Goal: Navigation & Orientation: Find specific page/section

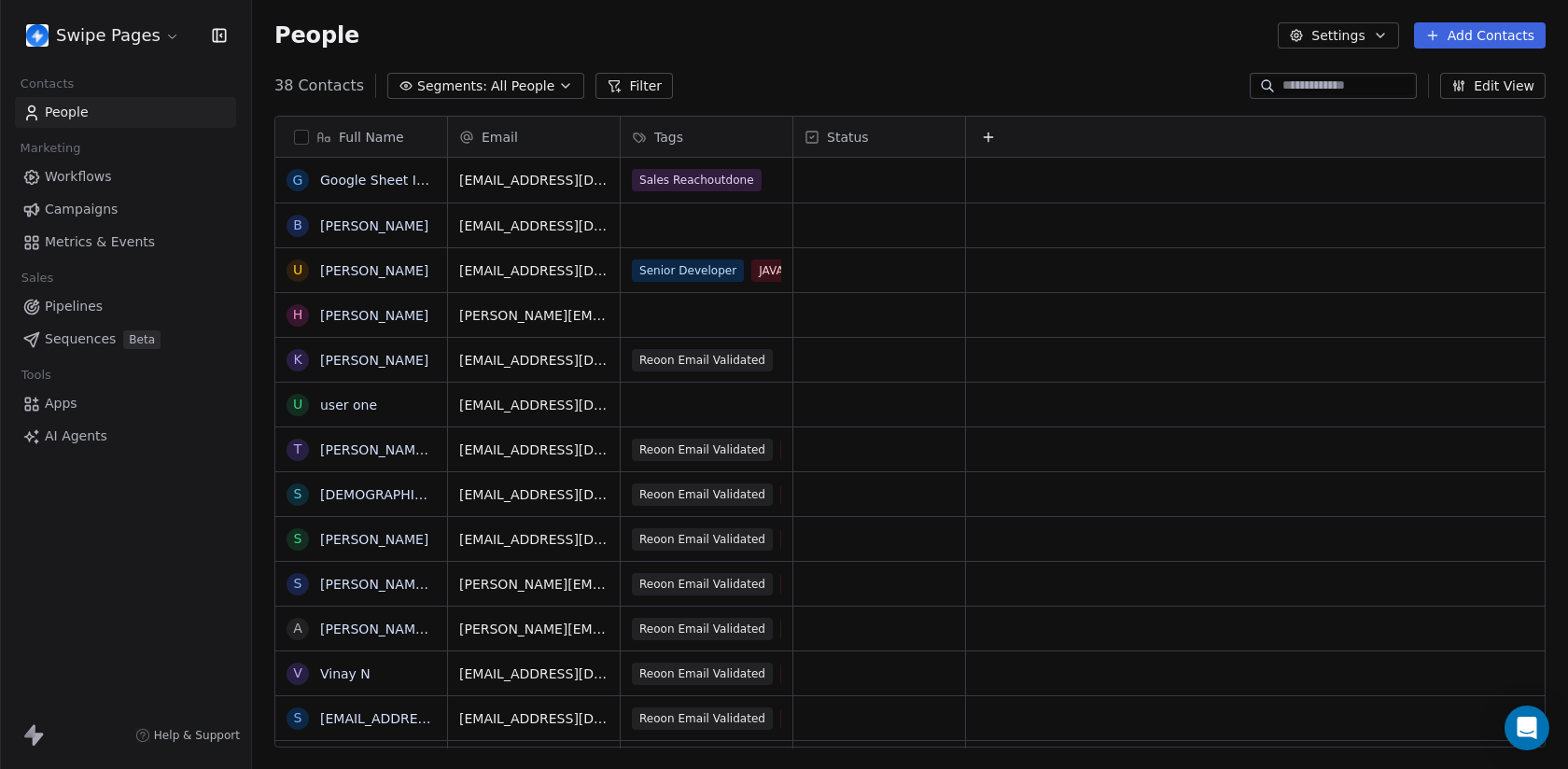
click at [129, 22] on html "Swipe Pages Contacts People Marketing Workflows Campaigns Metrics & Events Sale…" at bounding box center [784, 384] width 1568 height 769
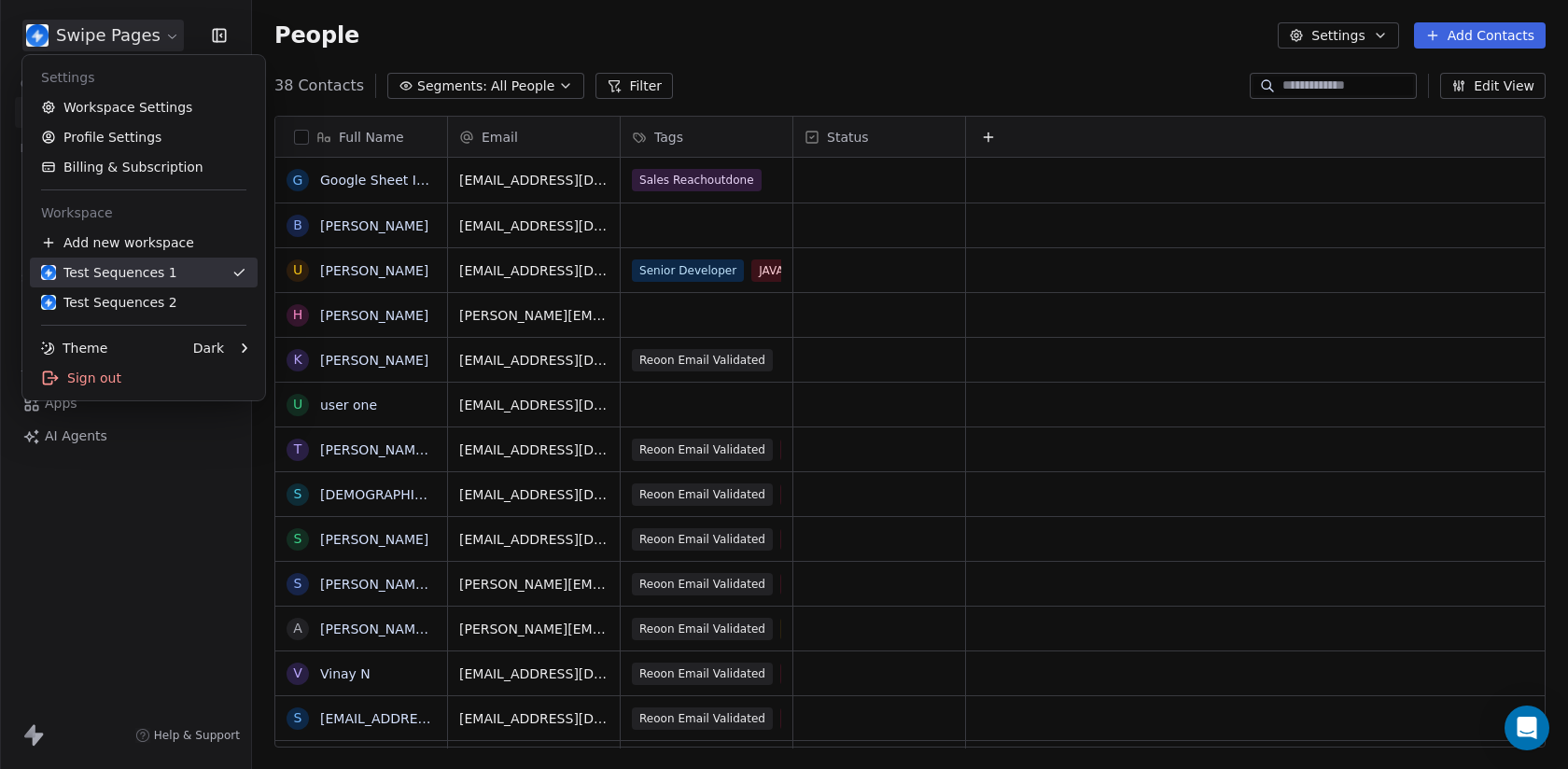
click at [137, 264] on div "Test Sequences 1" at bounding box center [109, 272] width 136 height 18
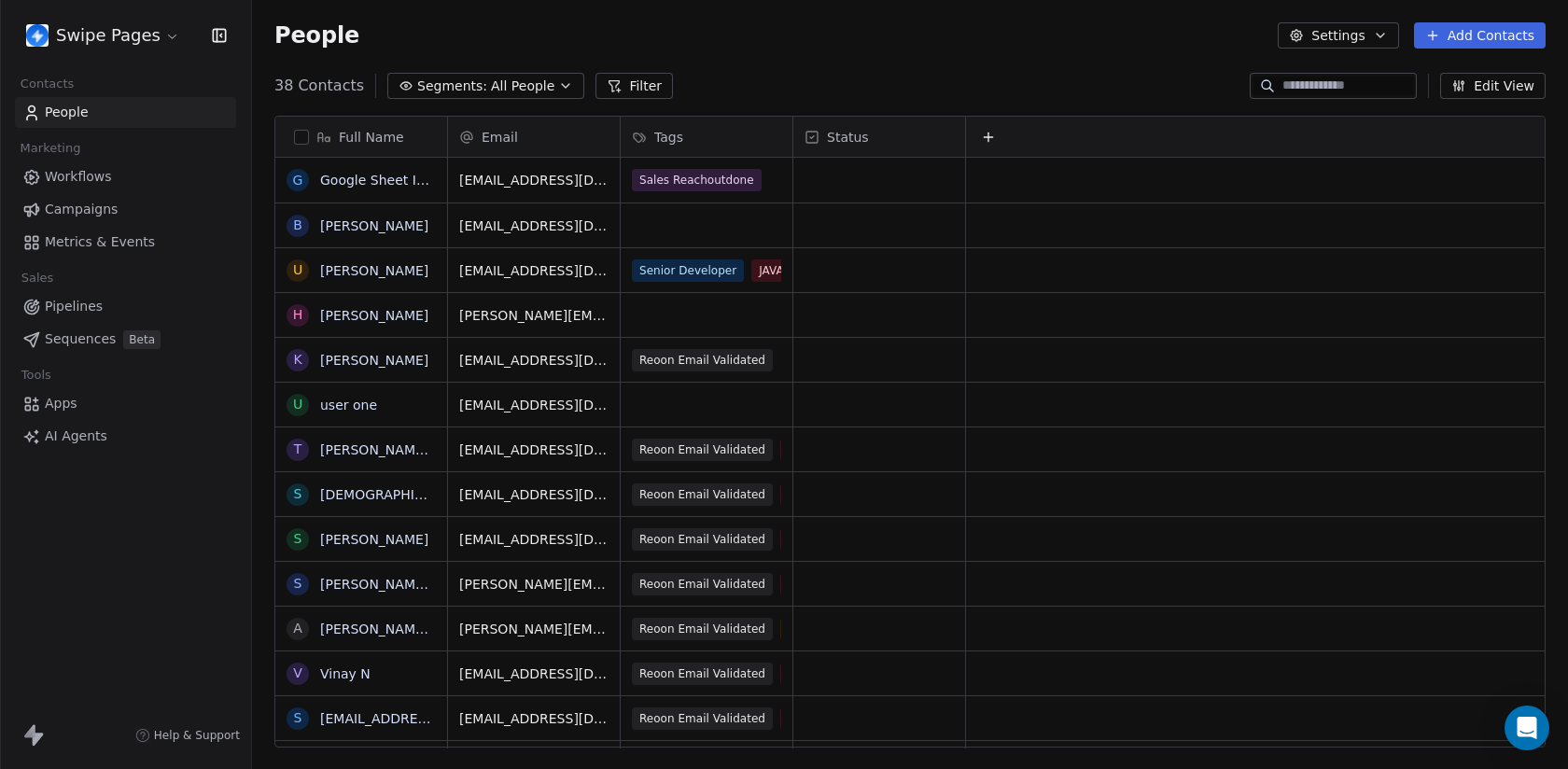
click at [99, 245] on span "Metrics & Events" at bounding box center [99, 242] width 110 height 19
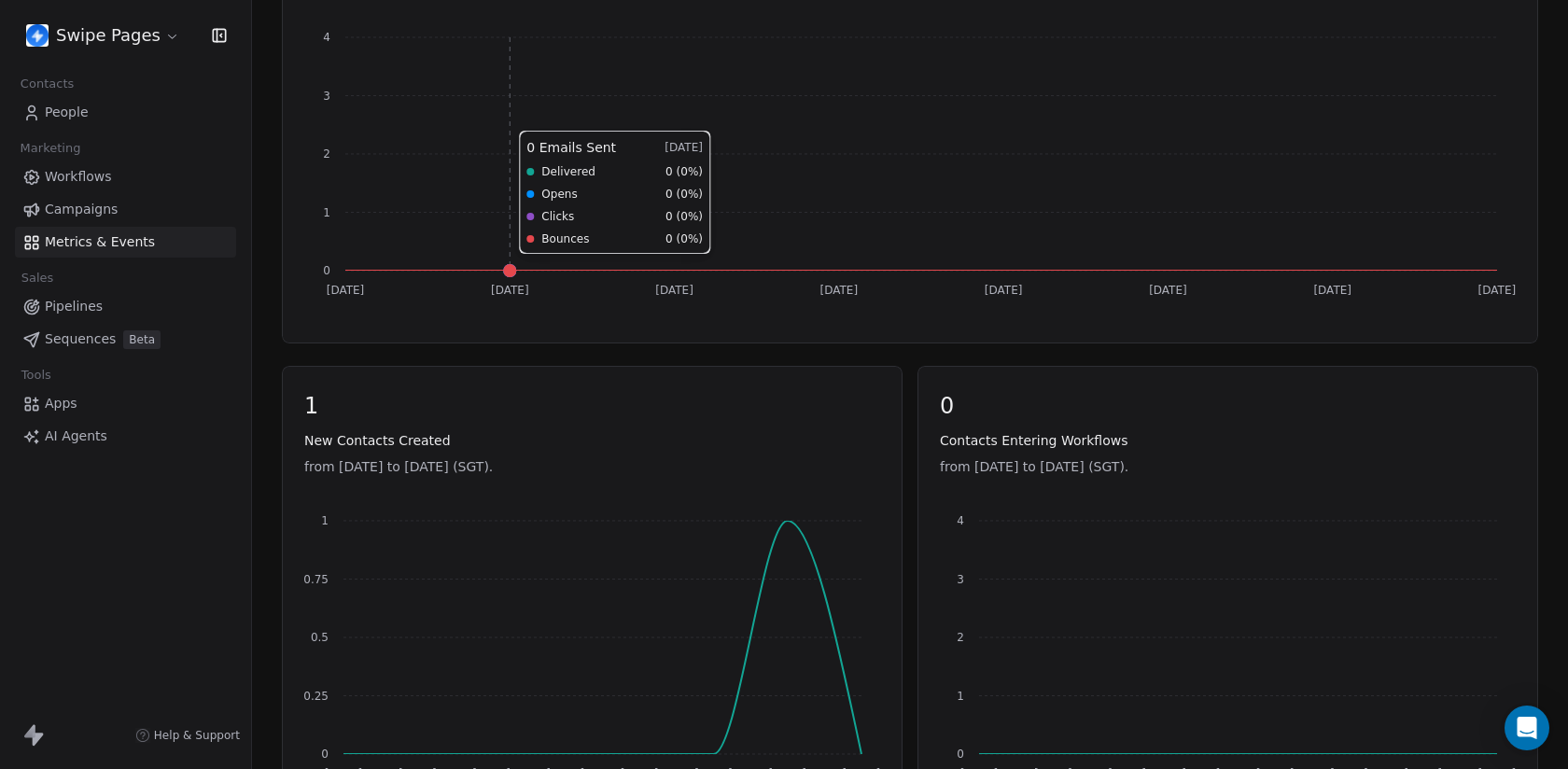
scroll to position [395, 0]
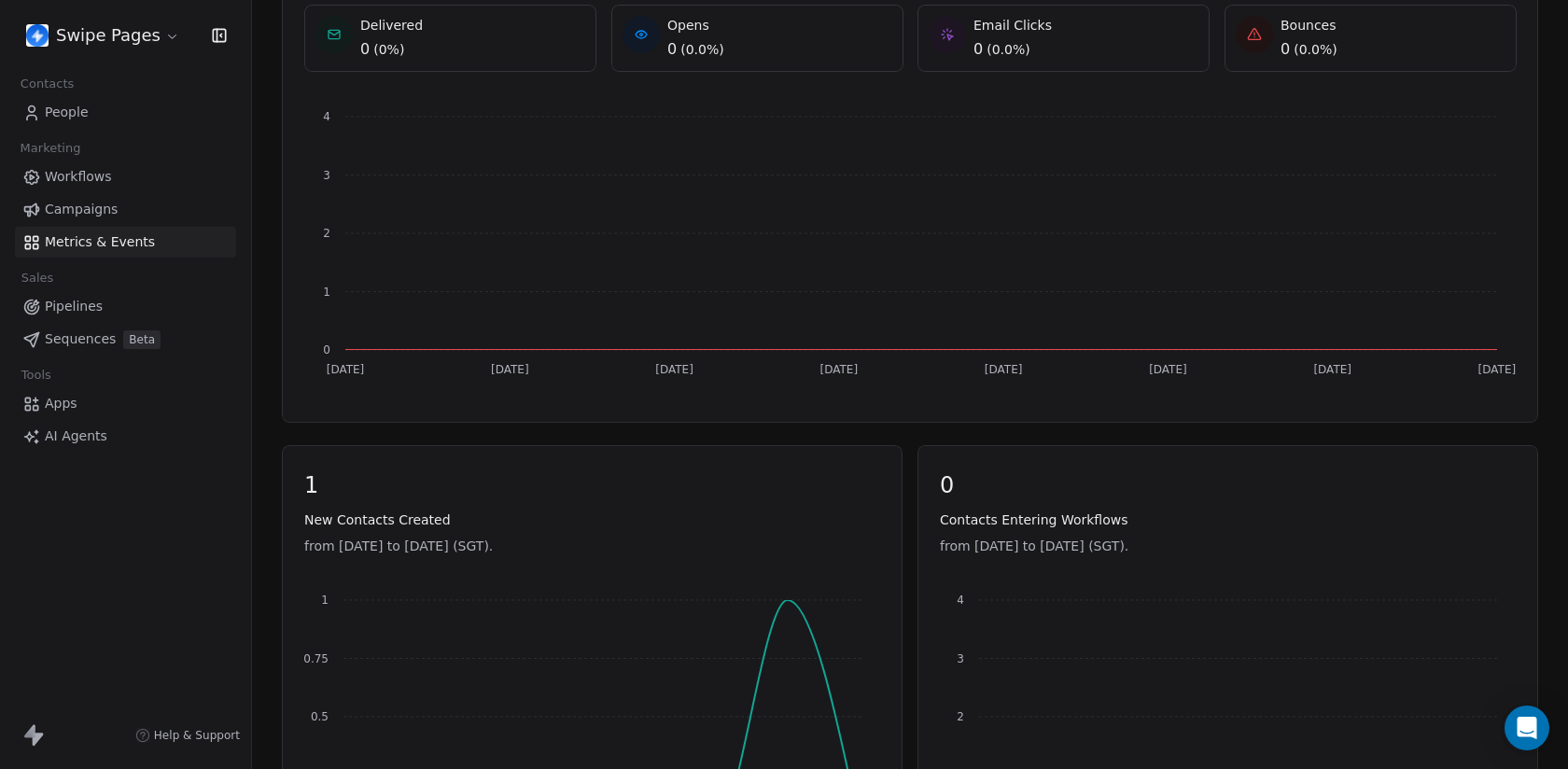
click at [138, 328] on link "Sequences Beta" at bounding box center [125, 339] width 221 height 31
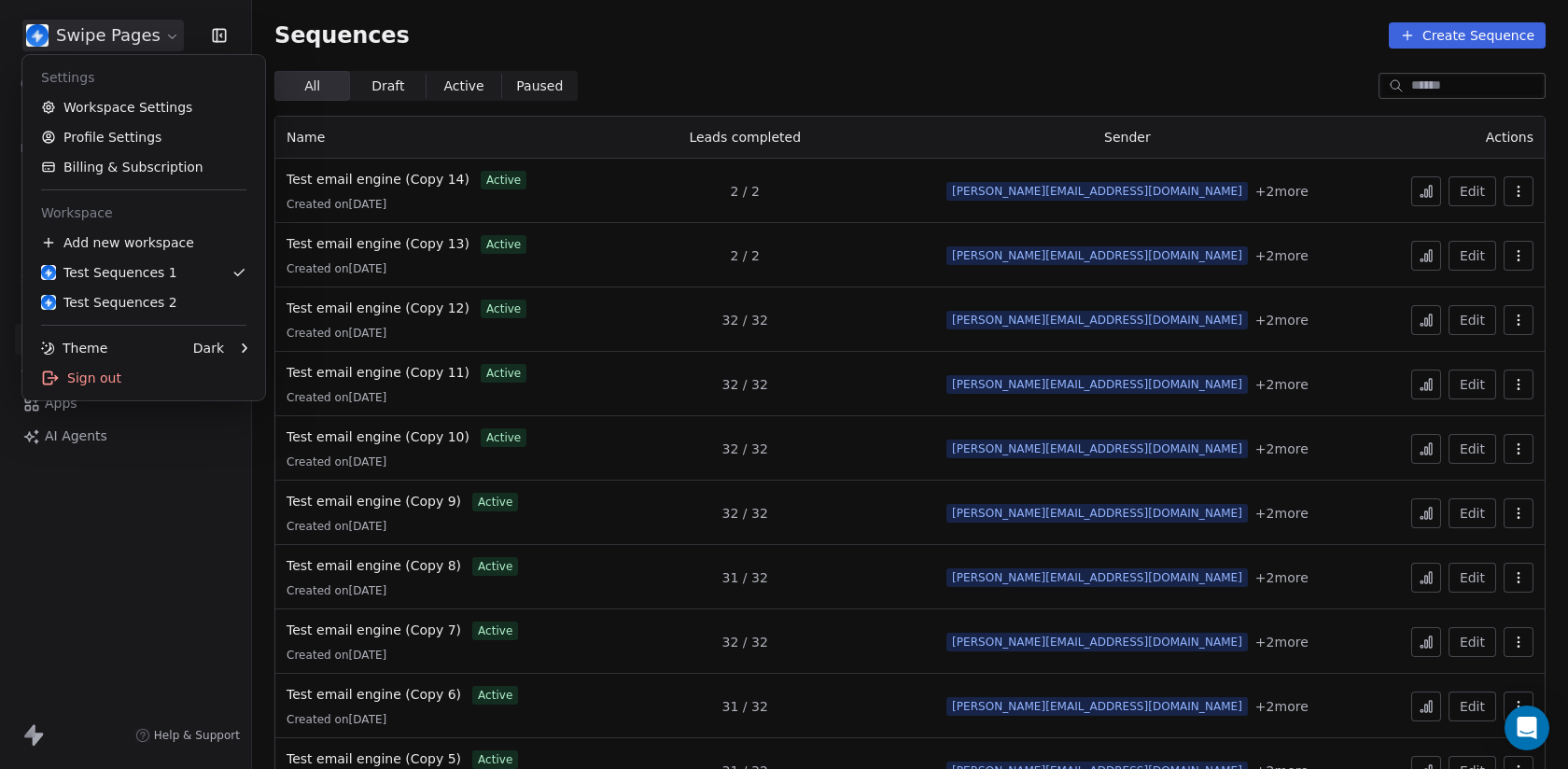
click at [89, 40] on html "Swipe Pages Contacts People Marketing Workflows Campaigns Metrics & Events Sale…" at bounding box center [784, 384] width 1568 height 769
click at [96, 391] on div "Sign out" at bounding box center [144, 378] width 228 height 30
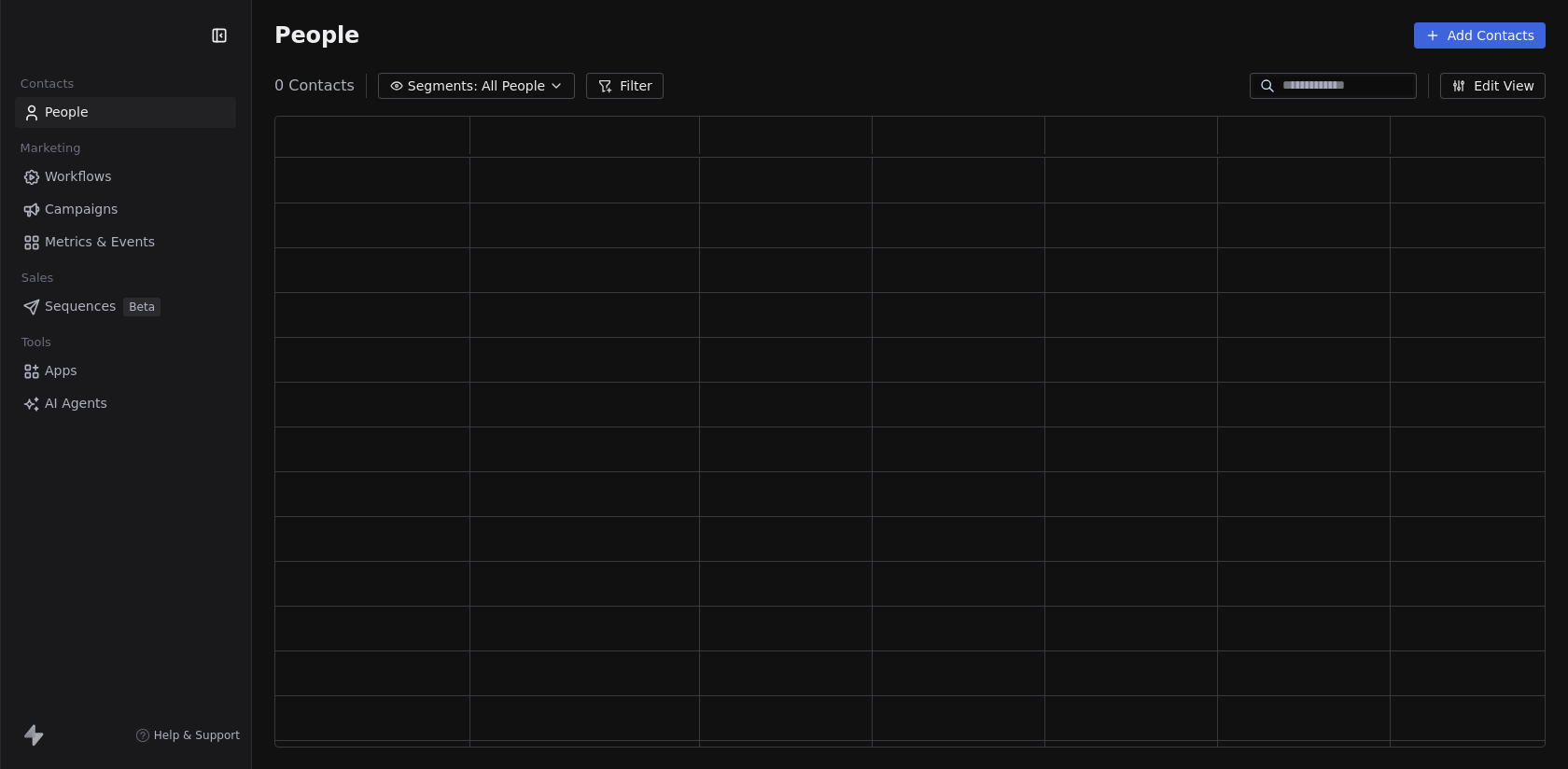
scroll to position [632, 1271]
